Goal: Information Seeking & Learning: Learn about a topic

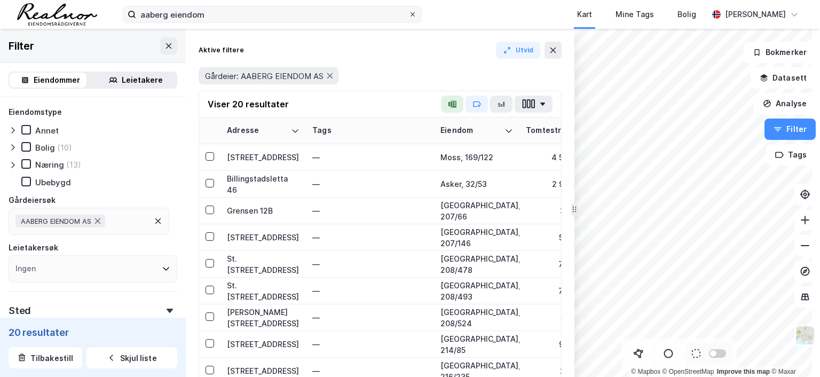
click at [411, 14] on icon at bounding box center [412, 14] width 6 height 6
click at [408, 14] on input "aaberg eiendom" at bounding box center [272, 14] width 272 height 16
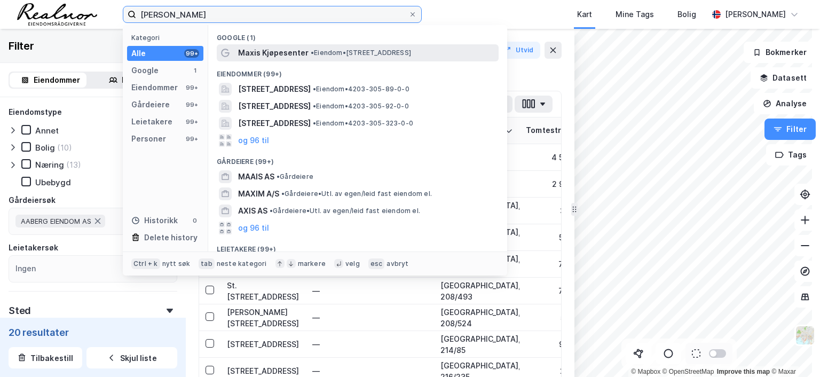
type input "maxis arendal"
click at [312, 49] on span "•" at bounding box center [312, 53] width 3 height 8
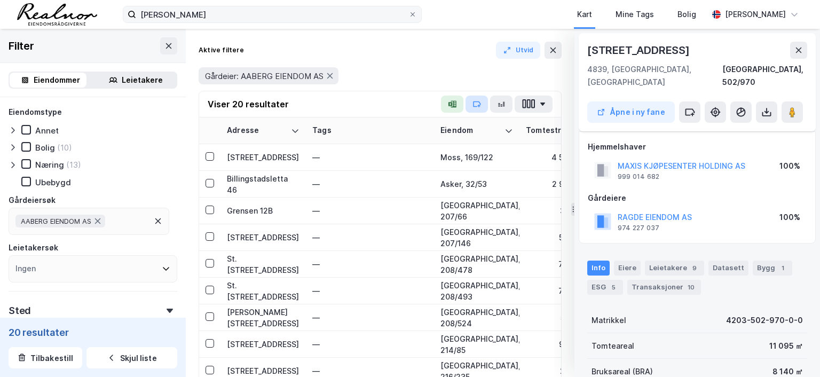
scroll to position [203, 0]
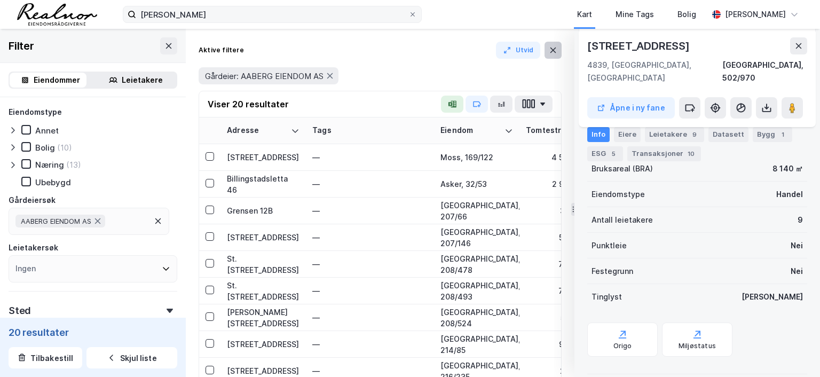
click at [551, 51] on icon at bounding box center [553, 50] width 9 height 9
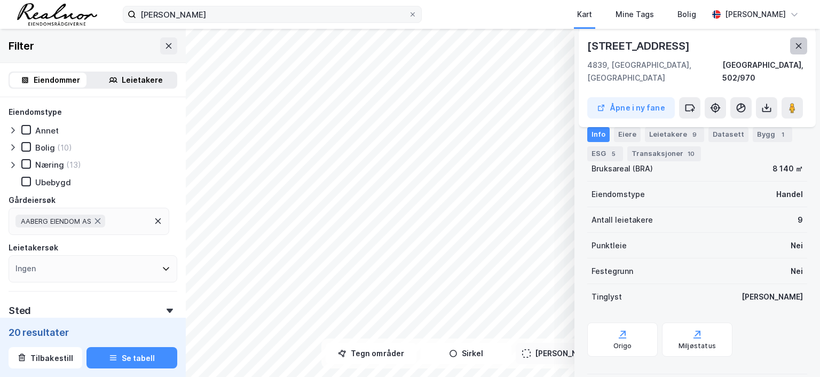
click at [799, 41] on button at bounding box center [798, 45] width 17 height 17
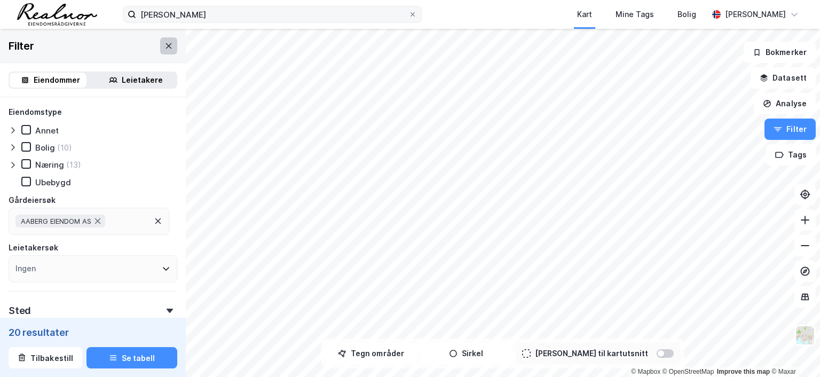
click at [164, 47] on icon at bounding box center [168, 46] width 9 height 9
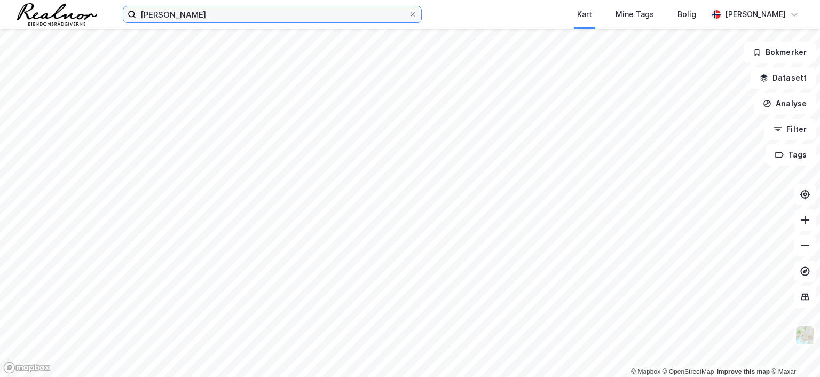
click at [205, 14] on input "maxis arendal" at bounding box center [272, 14] width 272 height 16
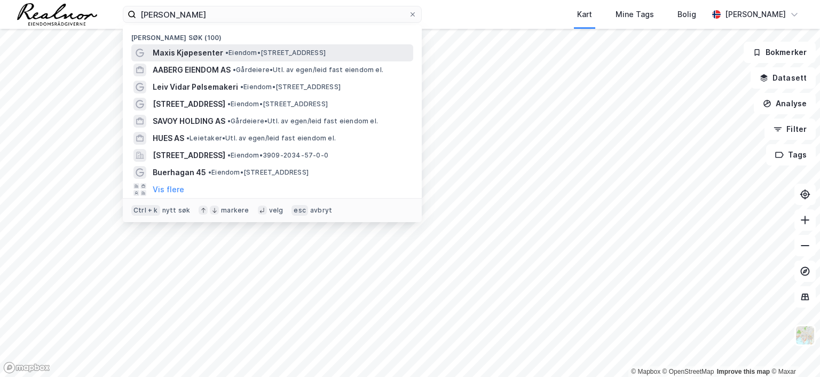
click at [225, 50] on span "•" at bounding box center [226, 53] width 3 height 8
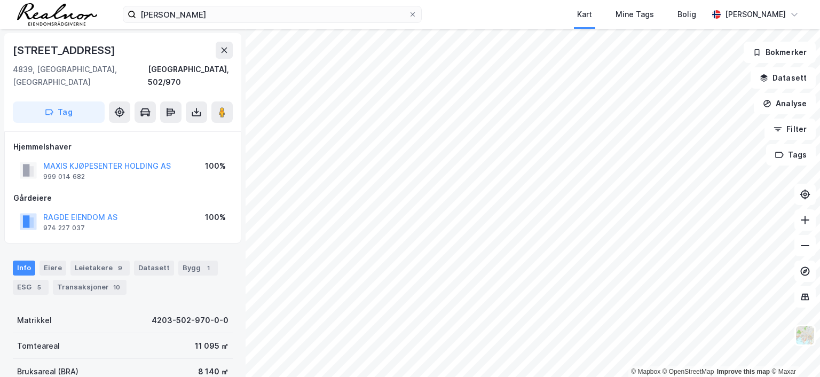
scroll to position [203, 0]
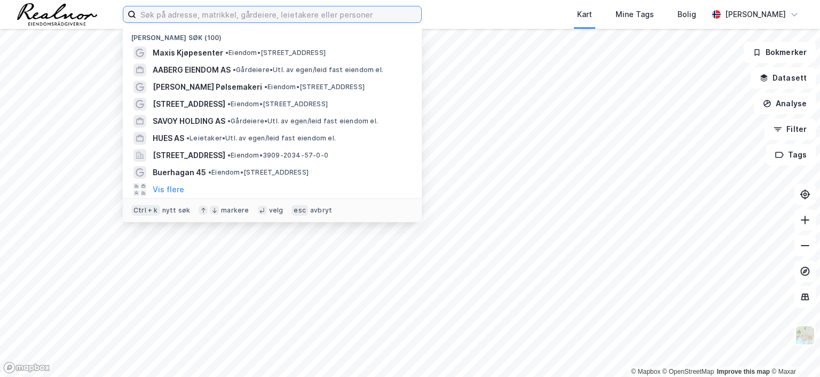
click at [270, 10] on input at bounding box center [278, 14] width 285 height 16
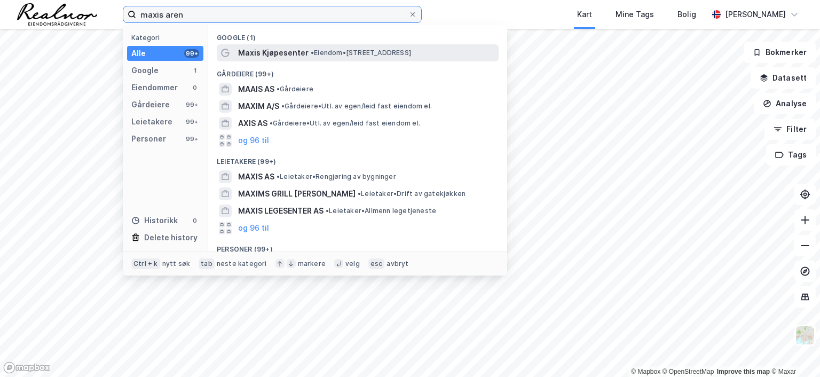
type input "maxis aren"
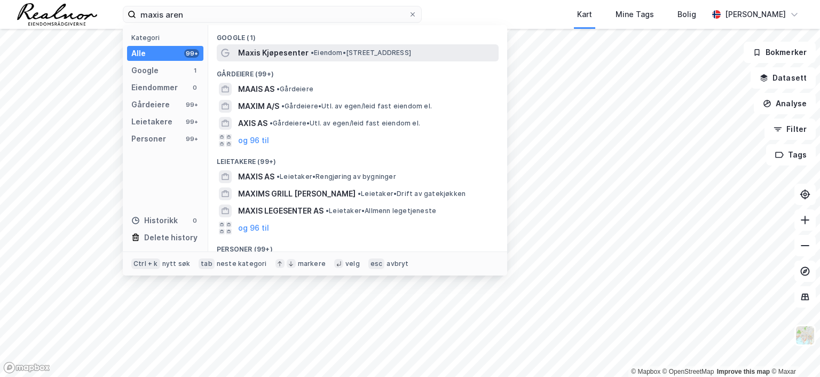
click at [285, 48] on span "Maxis Kjøpesenter" at bounding box center [273, 52] width 70 height 13
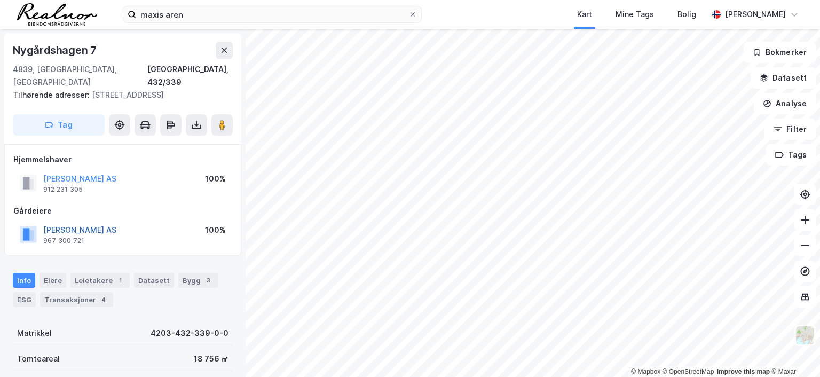
click at [0, 0] on button "[PERSON_NAME] AS" at bounding box center [0, 0] width 0 height 0
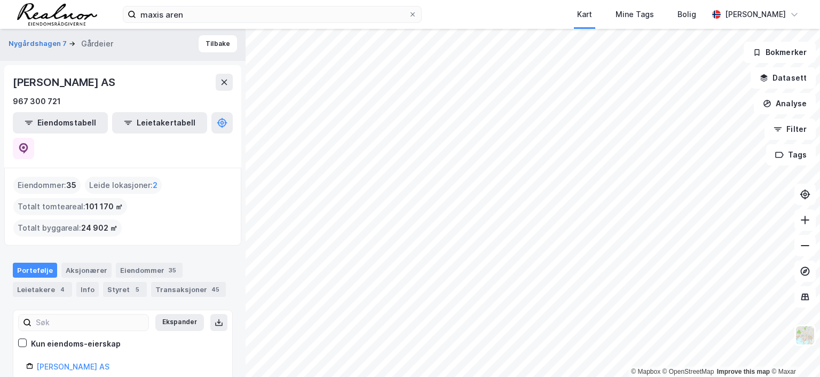
scroll to position [3, 0]
click at [88, 262] on div "Aksjonærer" at bounding box center [86, 269] width 50 height 15
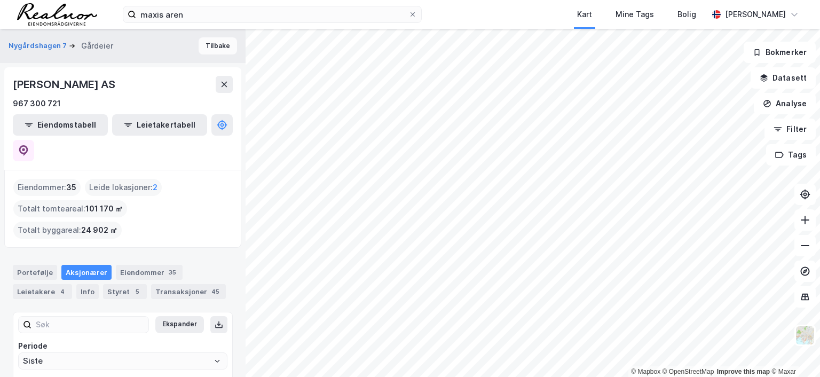
click at [210, 46] on button "Tilbake" at bounding box center [218, 45] width 38 height 17
